Goal: Navigation & Orientation: Find specific page/section

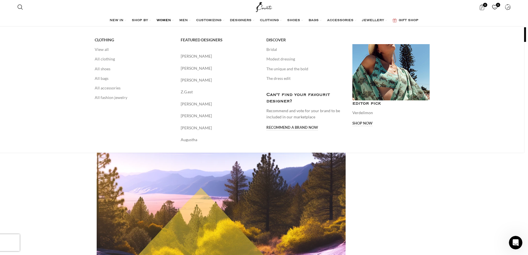
click at [380, 78] on link "Banner link" at bounding box center [391, 72] width 78 height 56
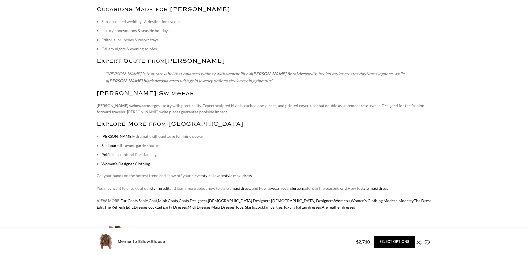
scroll to position [0, 59]
click at [165, 94] on h2 "Zimmermann Swimwear" at bounding box center [264, 93] width 335 height 7
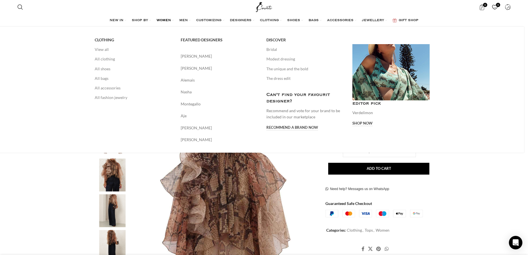
scroll to position [0, 178]
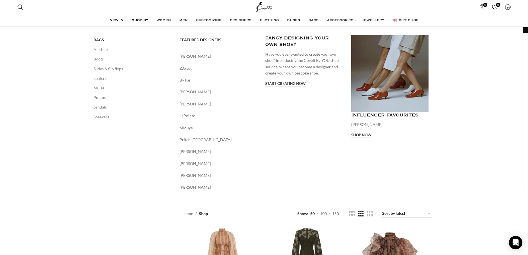
click at [291, 18] on span "SHOES" at bounding box center [293, 20] width 13 height 4
